Goal: Task Accomplishment & Management: Use online tool/utility

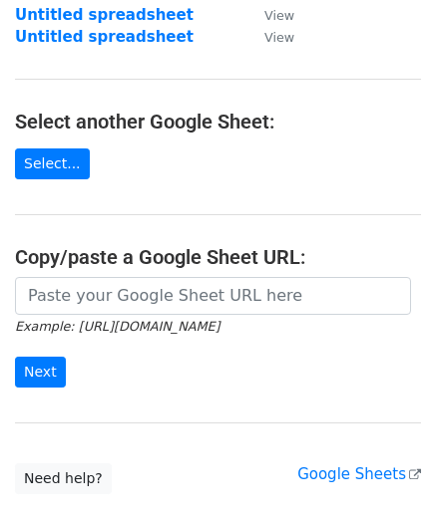
scroll to position [199, 0]
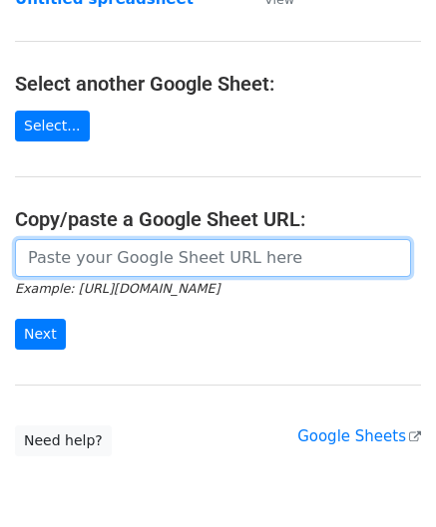
click at [84, 252] on input "url" at bounding box center [213, 258] width 396 height 38
paste input "https://docs.google.com/spreadsheets/d/1be1KXJc2nizftPkxMP98FLFL7OuLdOMaS3qzWxL…"
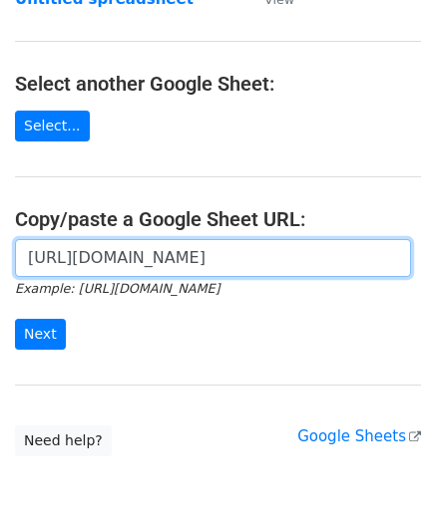
scroll to position [0, 438]
type input "https://docs.google.com/spreadsheets/d/1be1KXJc2nizftPkxMP98FLFL7OuLdOMaS3qzWxL…"
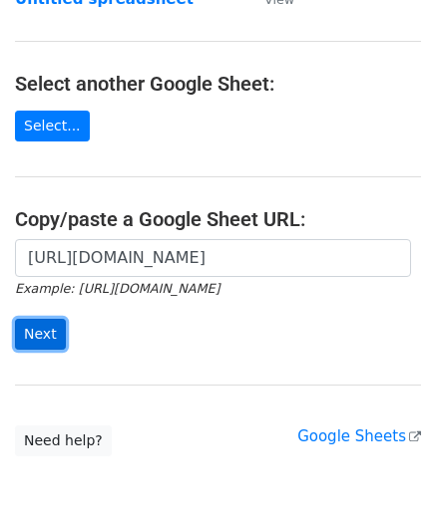
click at [44, 326] on input "Next" at bounding box center [40, 334] width 51 height 31
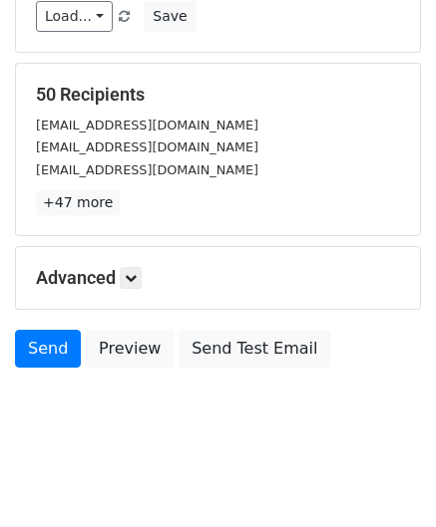
scroll to position [243, 0]
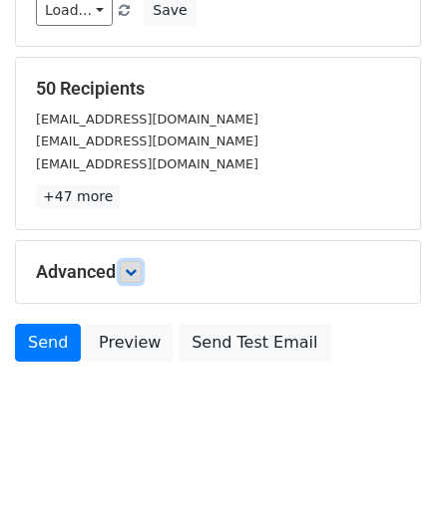
click at [137, 272] on icon at bounding box center [131, 272] width 12 height 12
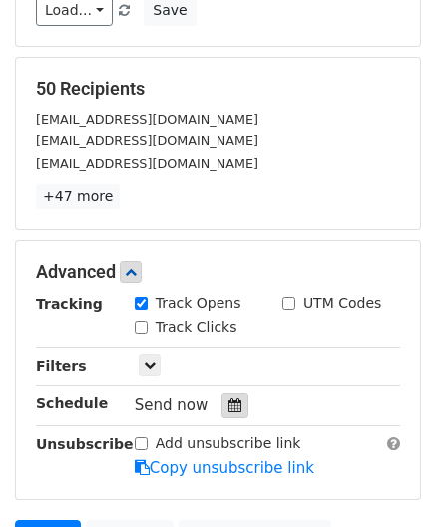
click at [228, 402] on icon at bounding box center [234, 406] width 13 height 14
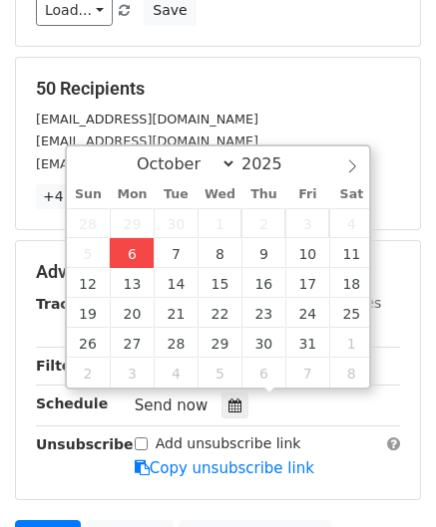
type input "[DATE] 12:00"
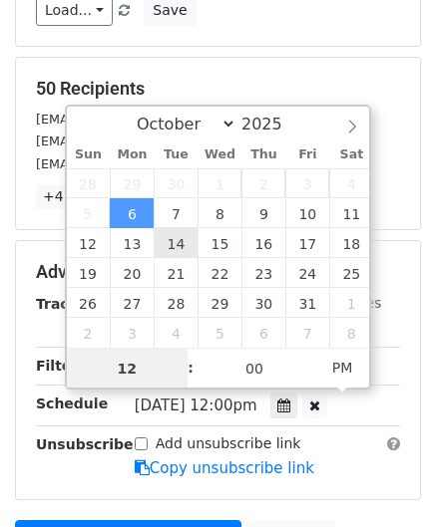
paste input "Hour"
type input "2"
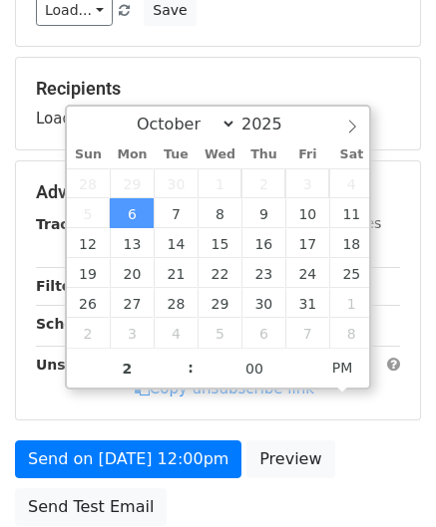
type input "[DATE] 14:00"
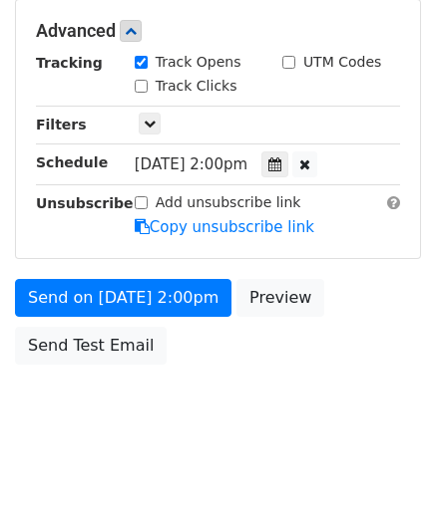
scroll to position [484, 0]
